Goal: Find specific page/section: Locate item on page

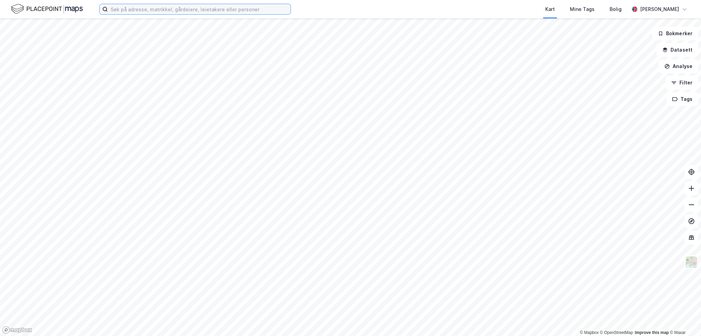
click at [168, 11] on input at bounding box center [199, 9] width 183 height 10
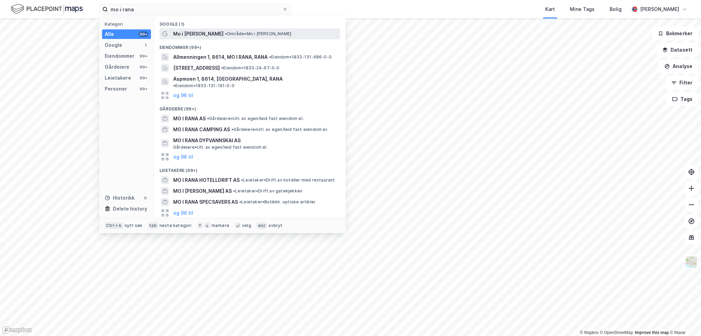
click at [181, 35] on span "Mo i [PERSON_NAME]" at bounding box center [198, 34] width 50 height 8
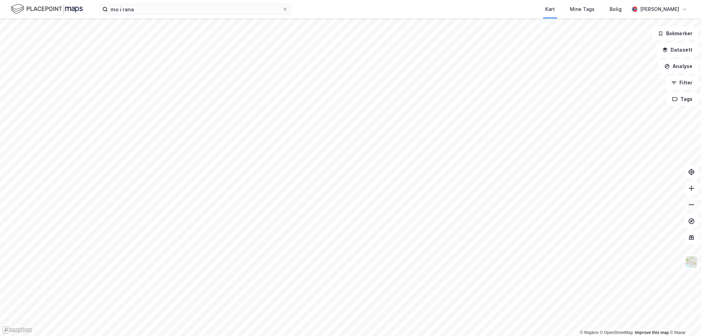
click at [691, 206] on icon at bounding box center [691, 204] width 7 height 7
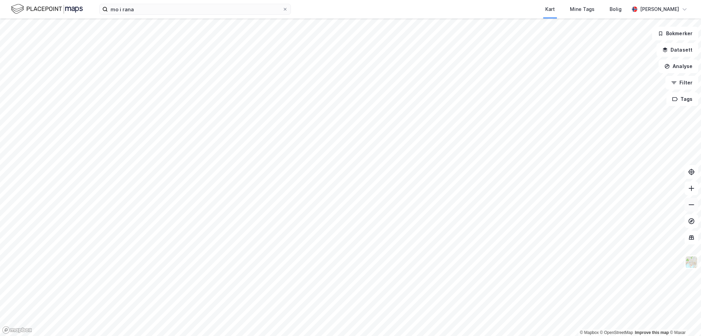
click at [691, 206] on icon at bounding box center [691, 204] width 7 height 7
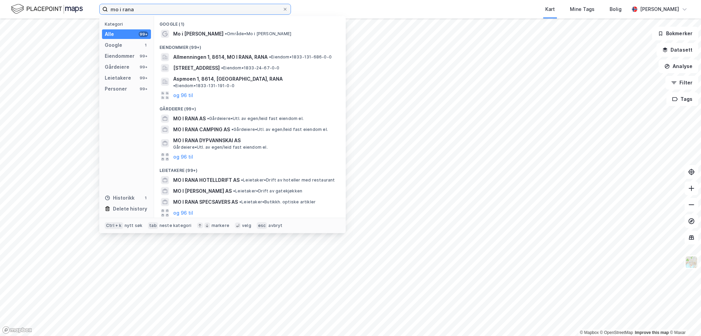
drag, startPoint x: 150, startPoint y: 8, endPoint x: 65, endPoint y: 6, distance: 84.8
click at [65, 6] on div "mo i rana Kategori Alle 99+ Google 1 Eiendommer 99+ Gårdeiere 99+ Leietakere 99…" at bounding box center [350, 9] width 701 height 18
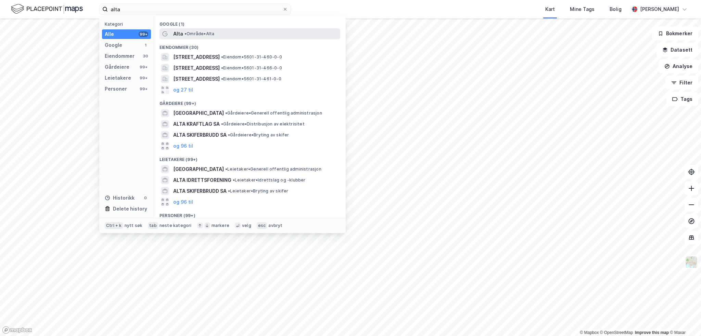
click at [193, 34] on span "• Område • [GEOGRAPHIC_DATA]" at bounding box center [199, 33] width 30 height 5
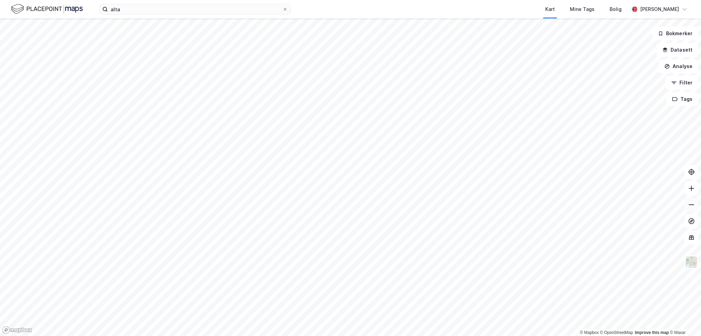
click at [690, 203] on icon at bounding box center [691, 204] width 7 height 7
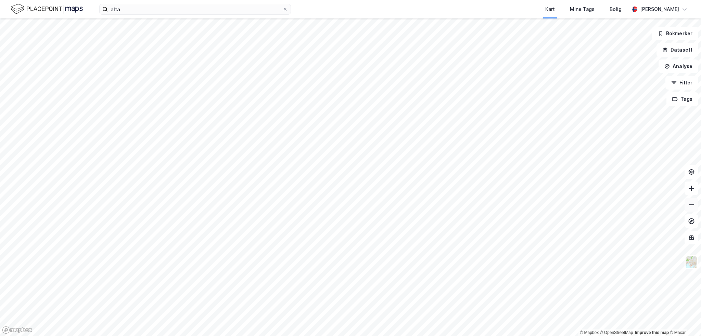
click at [690, 203] on icon at bounding box center [691, 204] width 7 height 7
click at [689, 189] on icon at bounding box center [691, 188] width 7 height 7
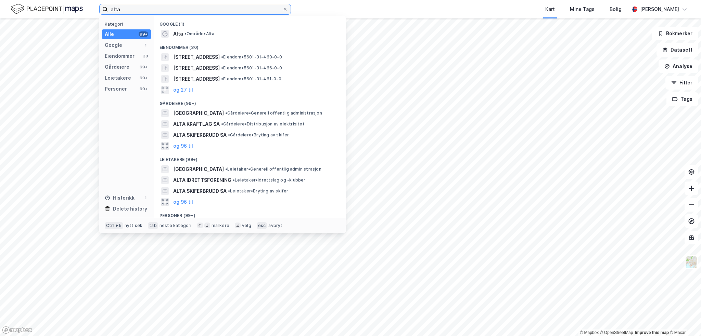
drag, startPoint x: 137, startPoint y: 9, endPoint x: 92, endPoint y: 12, distance: 45.3
click at [92, 12] on div "alta Kategori Alle 99+ Google 1 Eiendommer 30 Gårdeiere 99+ Leietakere 99+ Pers…" at bounding box center [350, 9] width 701 height 18
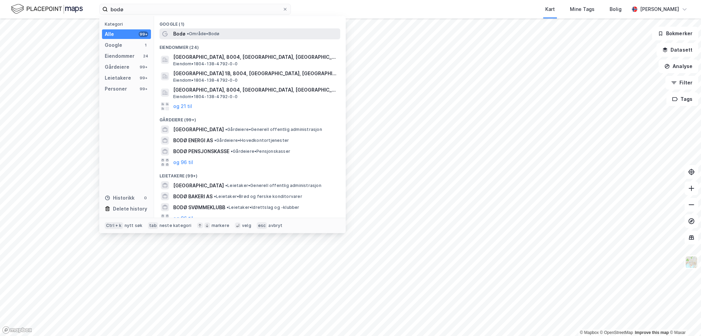
click at [204, 37] on div "Bodø • Område • [GEOGRAPHIC_DATA]" at bounding box center [256, 34] width 166 height 8
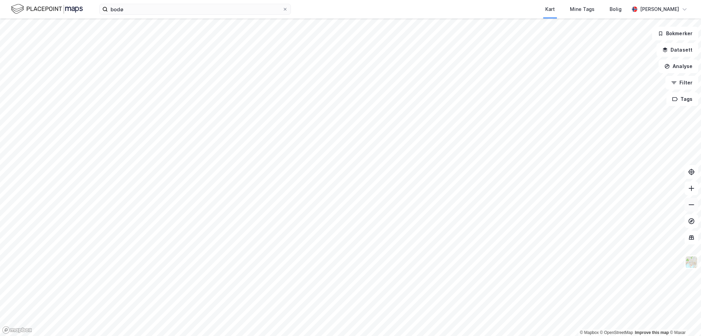
click at [693, 205] on icon at bounding box center [690, 205] width 5 height 1
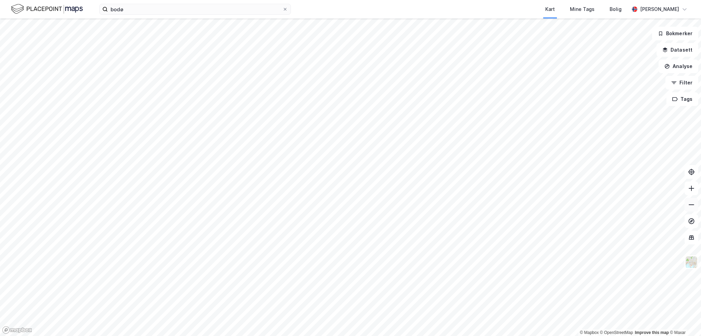
click at [690, 208] on button at bounding box center [691, 205] width 14 height 14
click at [691, 192] on button at bounding box center [691, 189] width 14 height 14
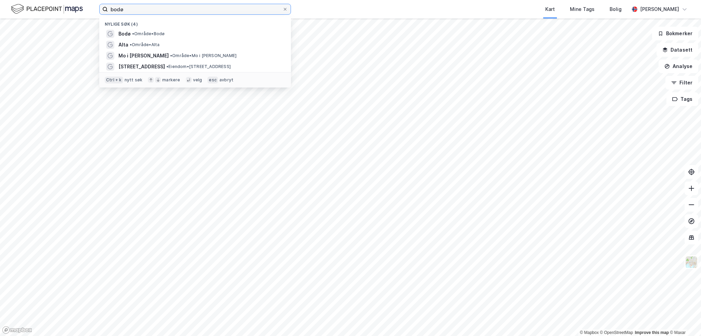
drag, startPoint x: 149, startPoint y: 10, endPoint x: 90, endPoint y: 13, distance: 59.2
click at [90, 13] on div "bodø Nylige søk (4) [GEOGRAPHIC_DATA] • Område • [GEOGRAPHIC_DATA] • Område • […" at bounding box center [350, 9] width 701 height 18
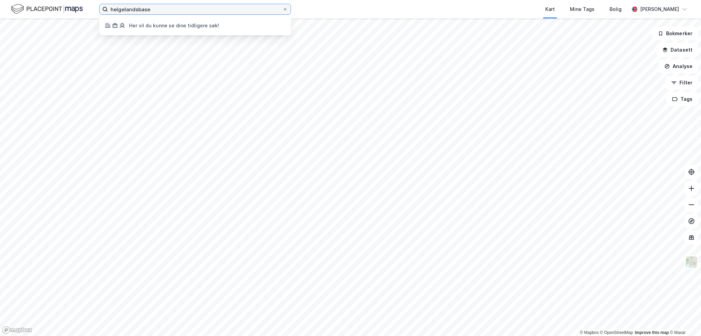
type input "helgelandsbase"
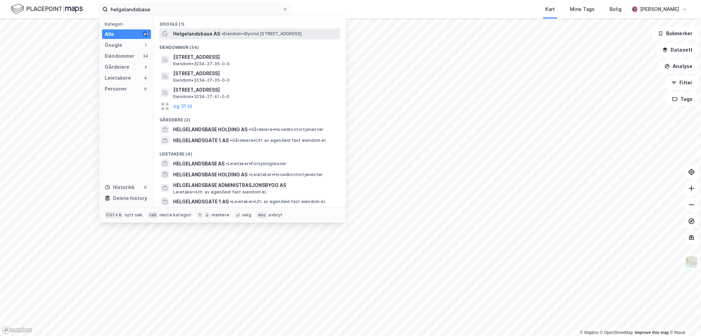
click at [201, 31] on span "Helgelandsbase AS" at bounding box center [196, 34] width 47 height 8
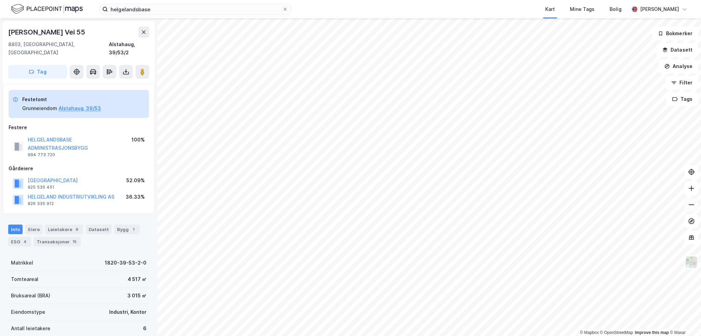
click at [693, 207] on icon at bounding box center [691, 204] width 7 height 7
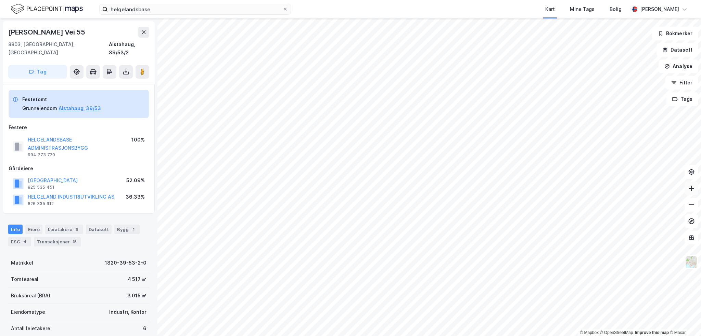
click at [690, 190] on icon at bounding box center [691, 188] width 7 height 7
click at [688, 209] on button at bounding box center [691, 205] width 14 height 14
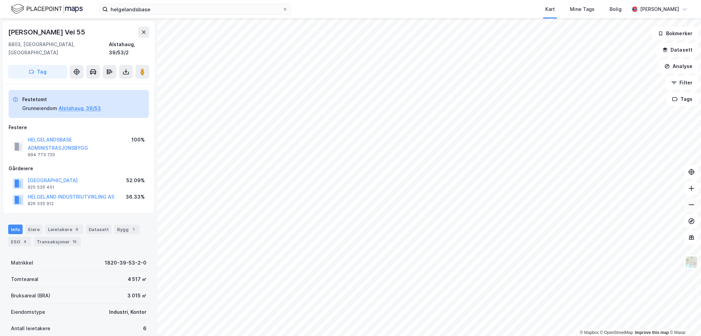
click at [688, 209] on button at bounding box center [691, 205] width 14 height 14
click at [691, 209] on button at bounding box center [691, 205] width 14 height 14
